Goal: Task Accomplishment & Management: Use online tool/utility

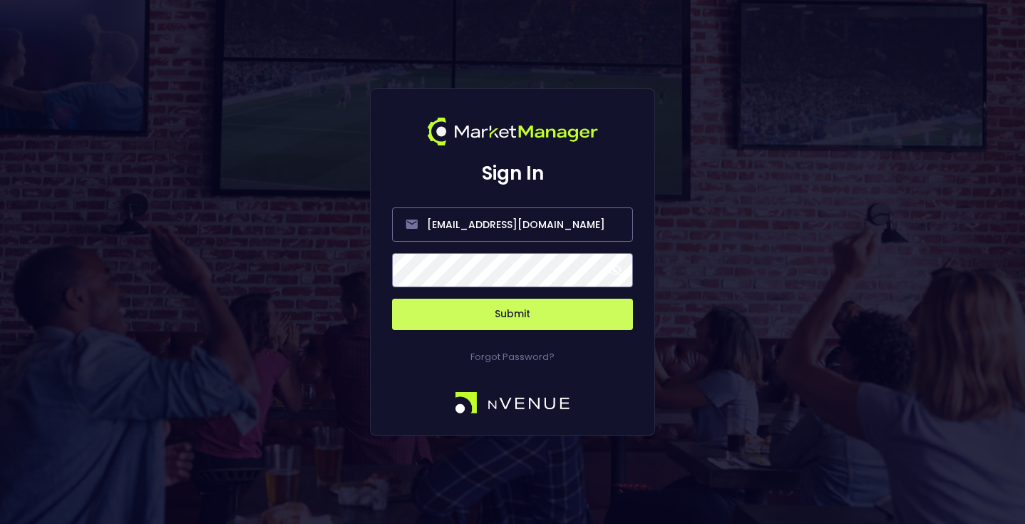
click at [464, 317] on button "Submit" at bounding box center [512, 314] width 241 height 31
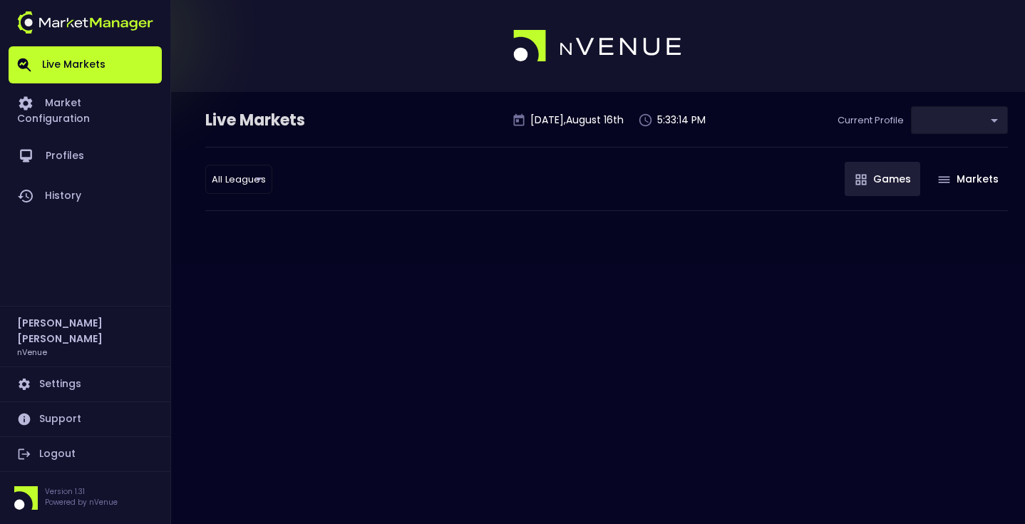
type input "0a763355-b225-40e6-8c79-2dda4ec7b2cf"
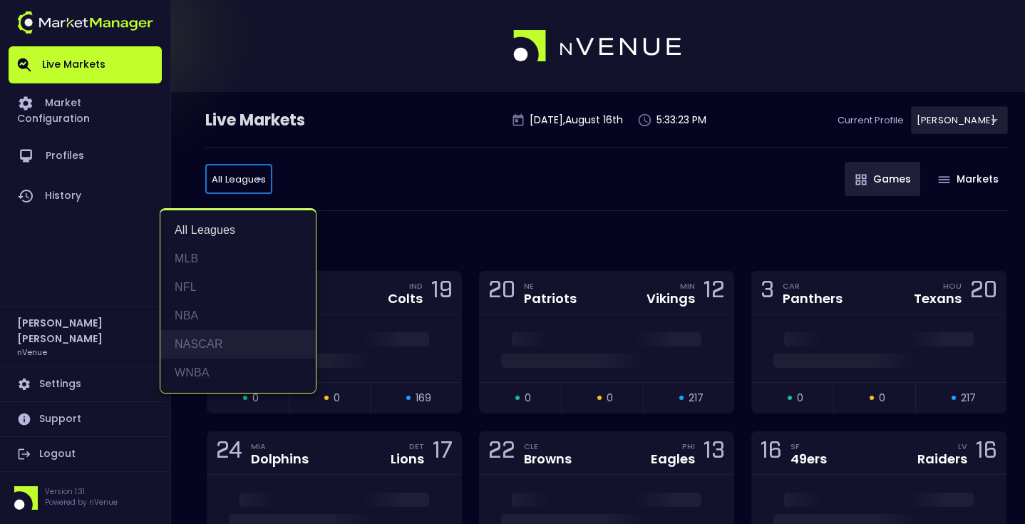
click at [225, 345] on li "NASCAR" at bounding box center [237, 344] width 155 height 29
type input "NASCAR"
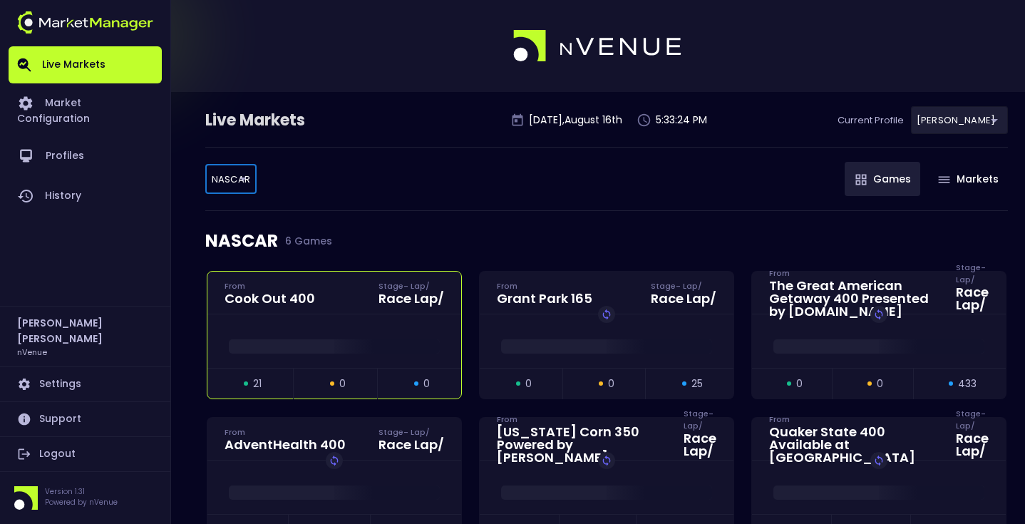
click at [309, 305] on div "Cook Out 400" at bounding box center [270, 298] width 91 height 13
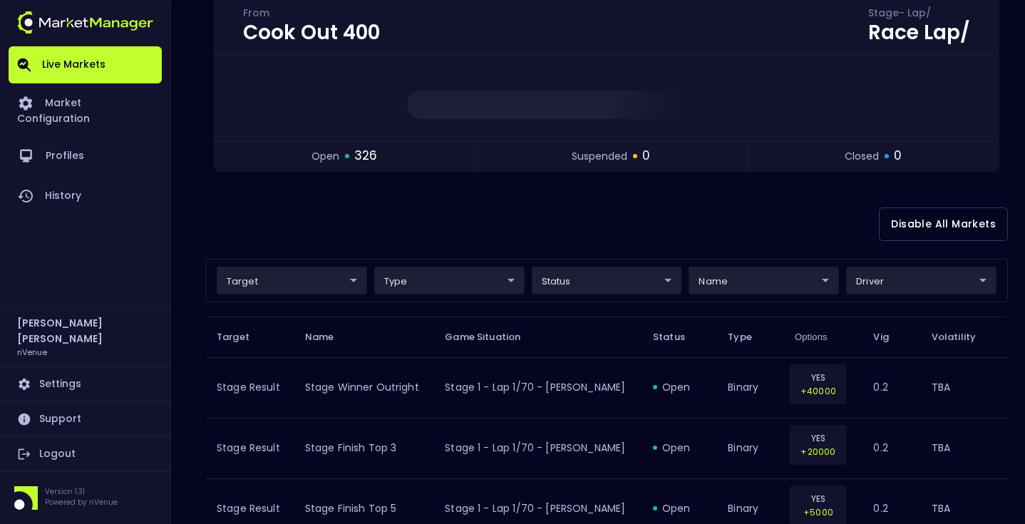
scroll to position [265, 0]
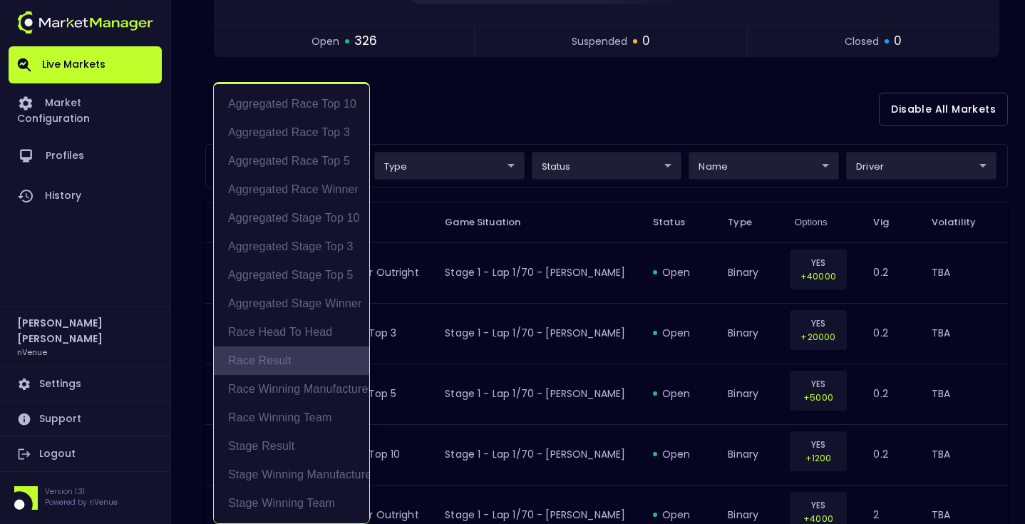
click at [280, 364] on li "Race Result" at bounding box center [291, 361] width 155 height 29
type input "Race Result"
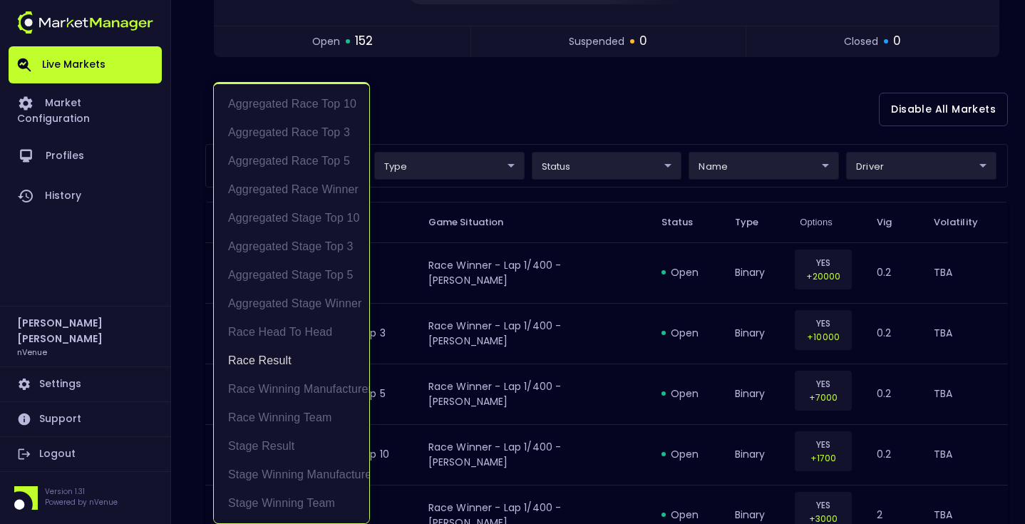
click at [501, 101] on div at bounding box center [512, 262] width 1025 height 524
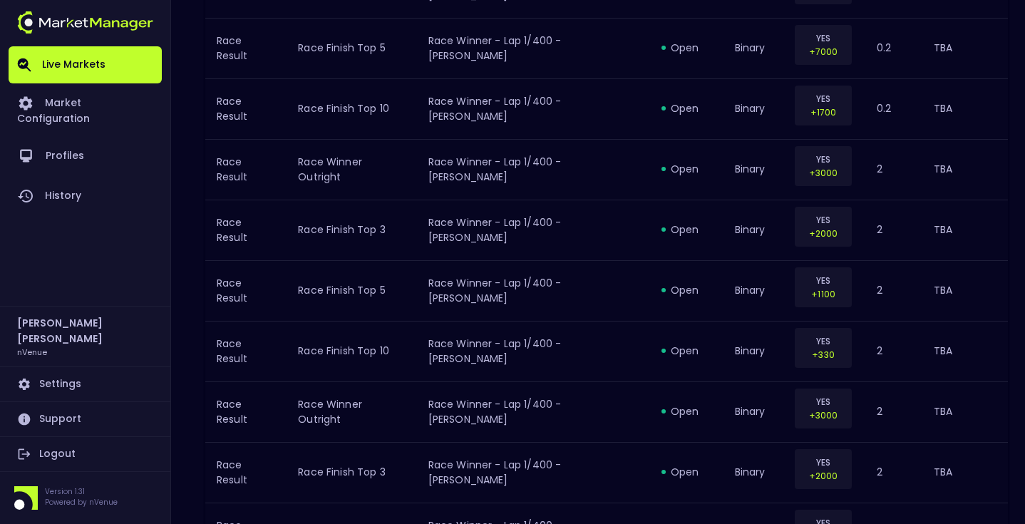
scroll to position [133, 0]
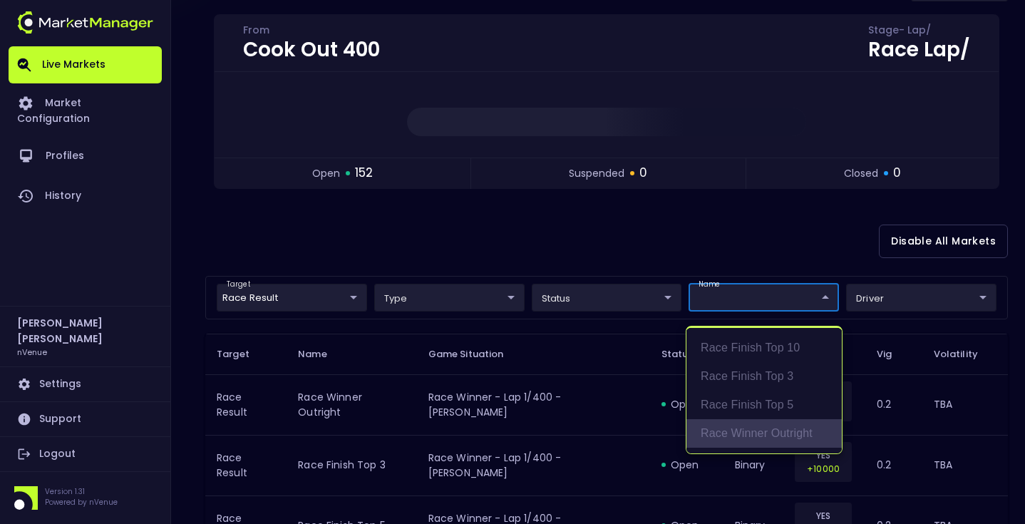
click at [781, 437] on li "Race Winner Outright" at bounding box center [764, 433] width 155 height 29
type input "binary"
type input "Race Winner Outright"
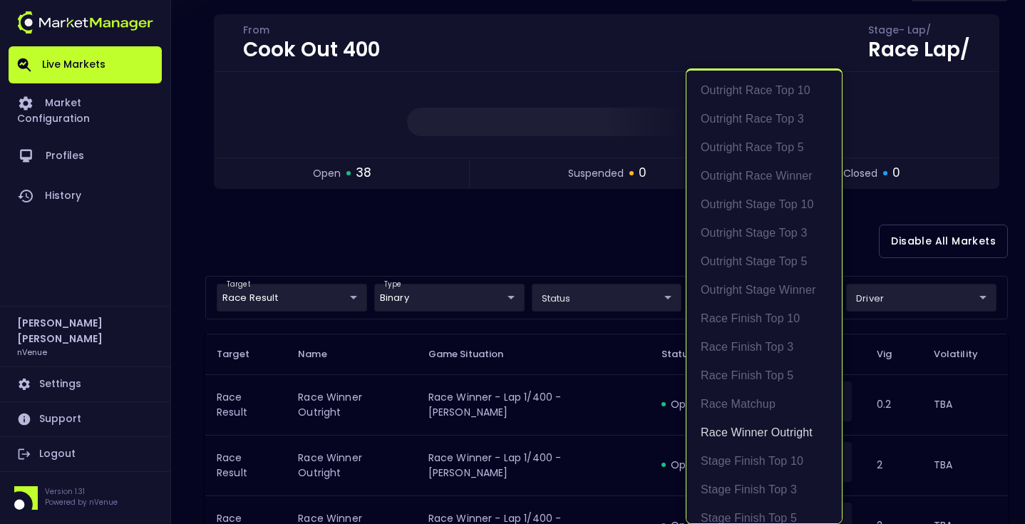
click at [618, 247] on div at bounding box center [512, 262] width 1025 height 524
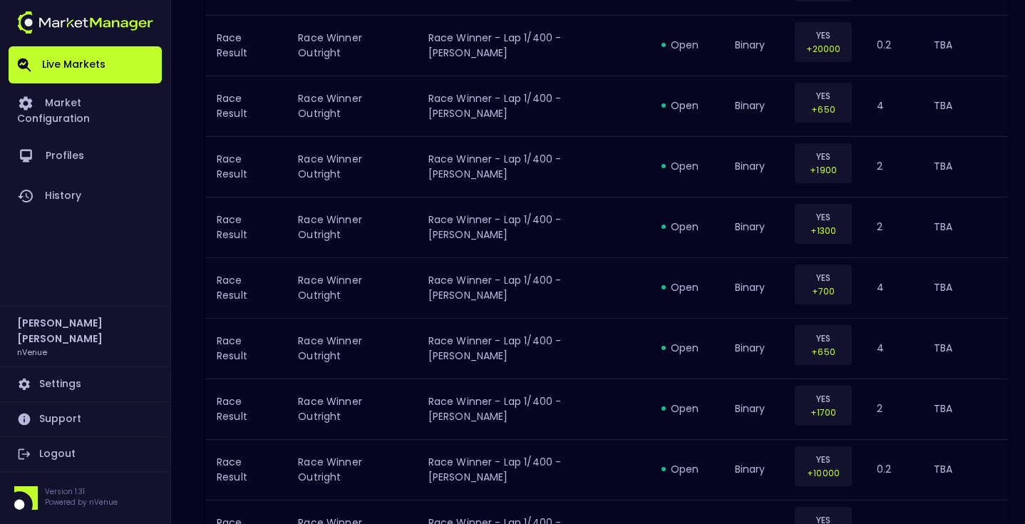
scroll to position [1570, 0]
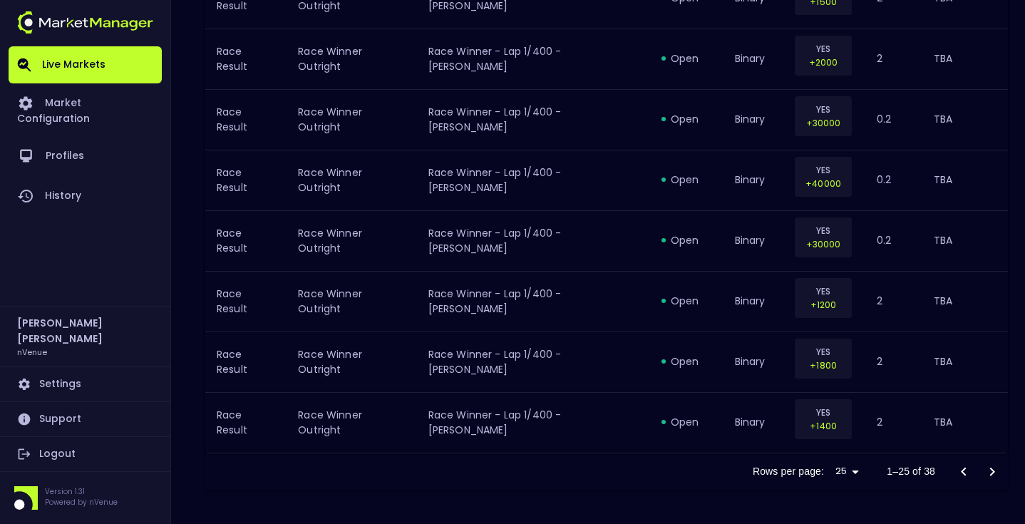
click at [994, 472] on icon "Go to next page" at bounding box center [993, 471] width 5 height 9
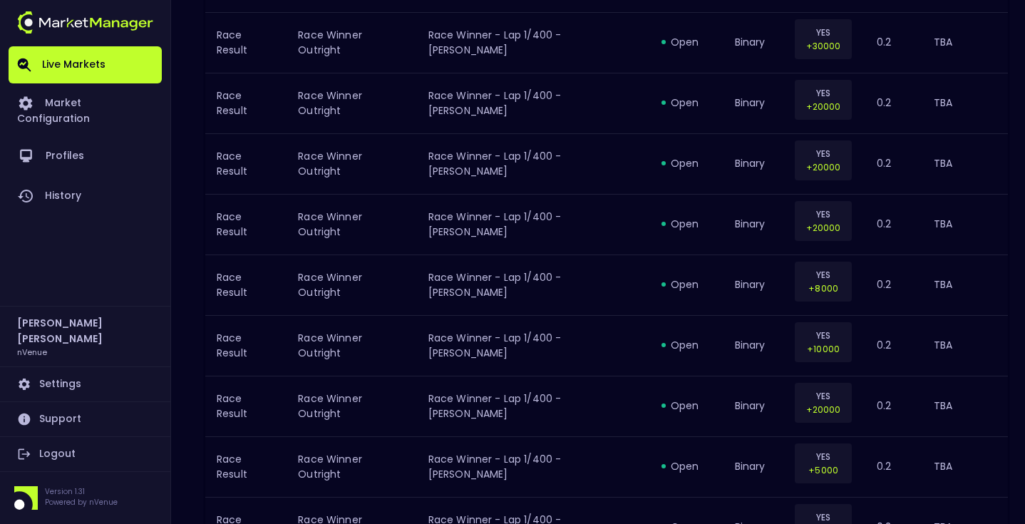
scroll to position [842, 0]
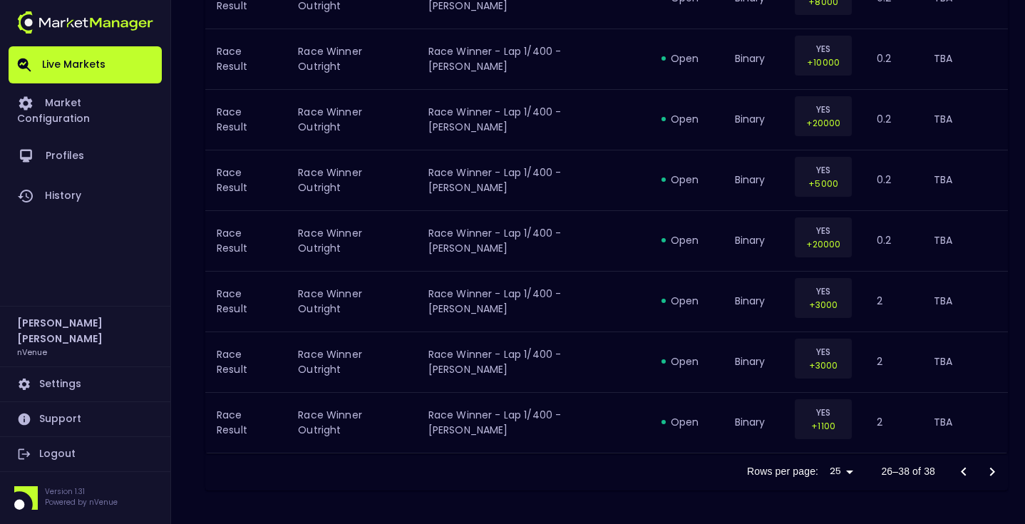
click at [959, 472] on icon "Go to previous page" at bounding box center [964, 472] width 17 height 17
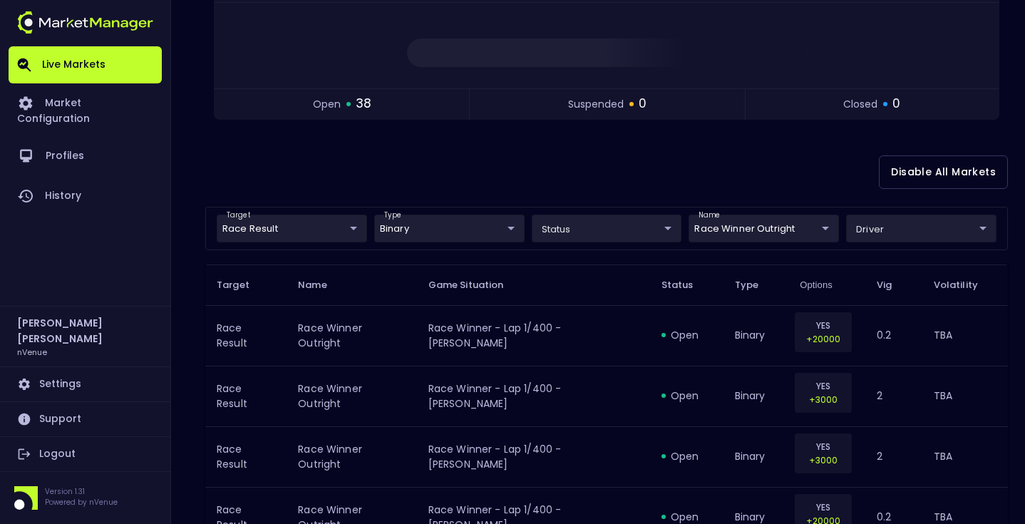
scroll to position [0, 0]
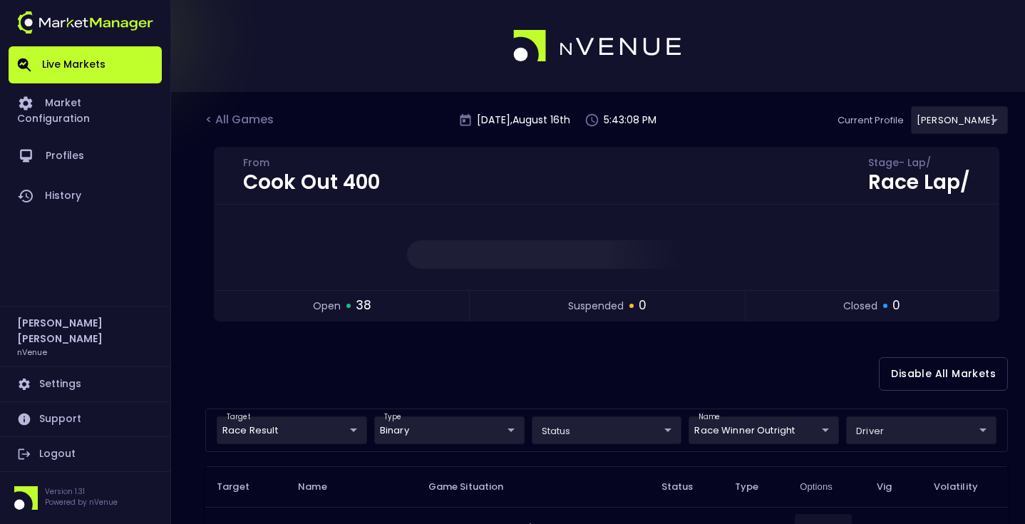
click at [624, 347] on div "Disable All Markets" at bounding box center [606, 373] width 803 height 69
